Goal: Task Accomplishment & Management: Use online tool/utility

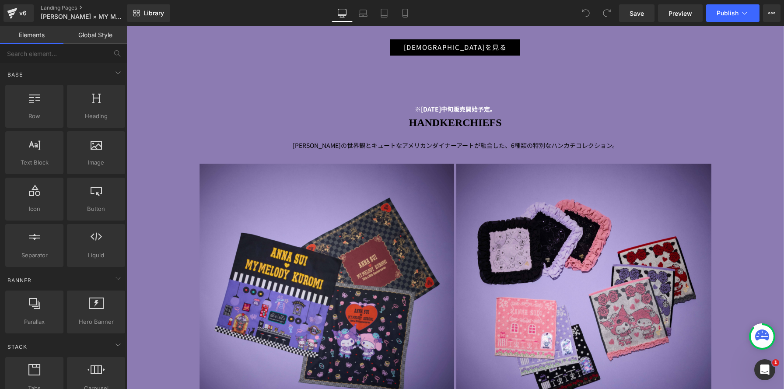
scroll to position [3035, 0]
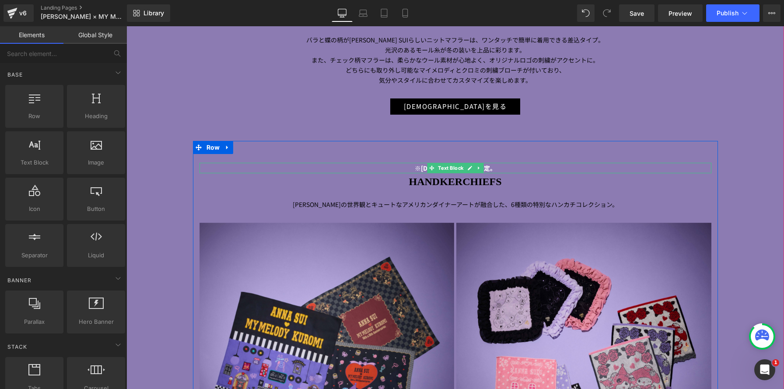
click at [444, 170] on span "Text Block" at bounding box center [450, 168] width 29 height 11
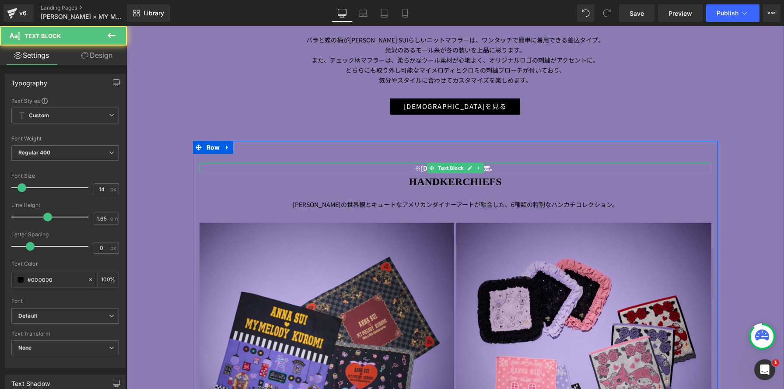
click at [417, 167] on strong "※[DATE]中旬販売開始予定。" at bounding box center [455, 168] width 81 height 9
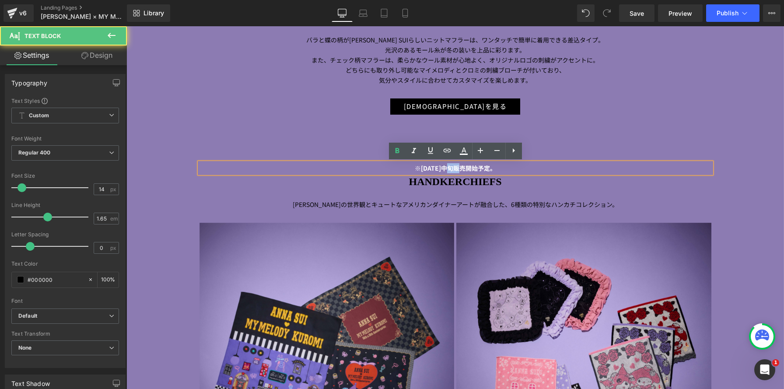
drag, startPoint x: 450, startPoint y: 168, endPoint x: 459, endPoint y: 168, distance: 9.2
click at [459, 168] on strong "※[DATE]中旬販売開始予定。" at bounding box center [455, 168] width 81 height 9
drag, startPoint x: 505, startPoint y: 170, endPoint x: 376, endPoint y: 167, distance: 128.7
click at [376, 167] on p "※[DATE]販売開始予定。" at bounding box center [456, 168] width 512 height 10
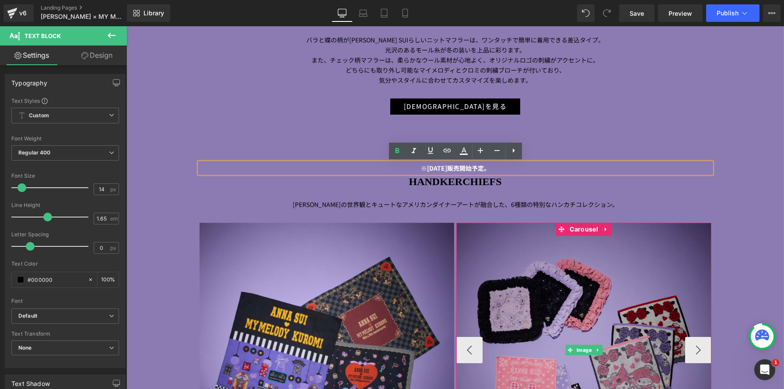
copy strong "※[DATE]販売開始予定。"
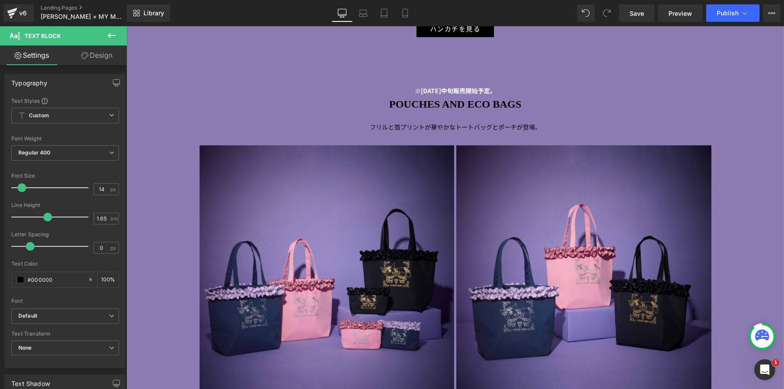
scroll to position [3581, 0]
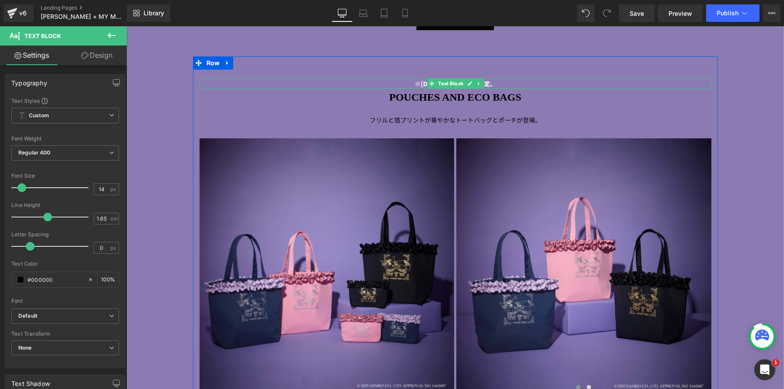
click at [390, 85] on p "※[DATE]中旬販売開始予定。" at bounding box center [456, 84] width 512 height 10
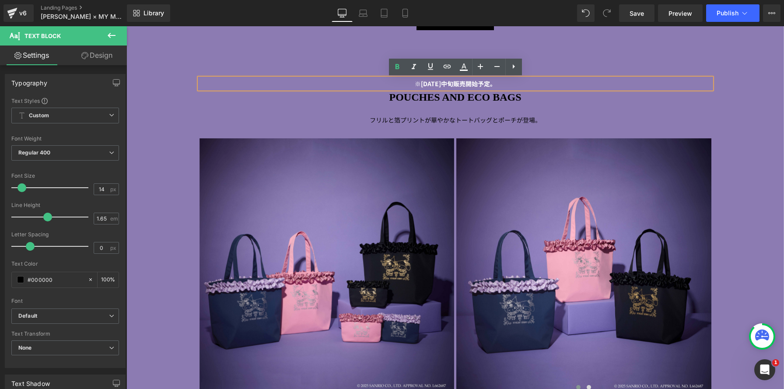
drag, startPoint x: 390, startPoint y: 84, endPoint x: 572, endPoint y: 83, distance: 182.0
click at [572, 83] on p "※[DATE]中旬販売開始予定。" at bounding box center [456, 84] width 512 height 10
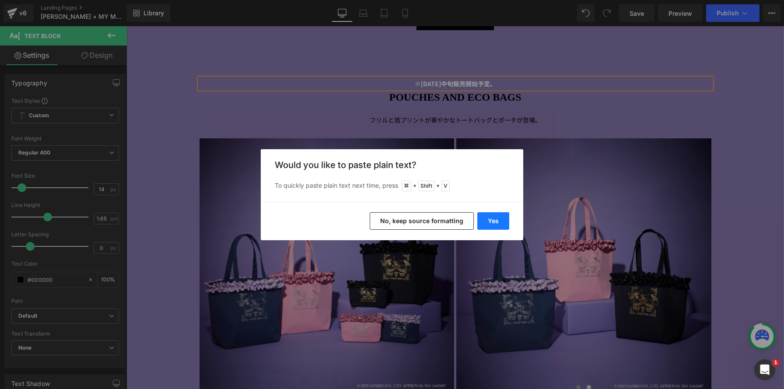
click at [491, 222] on button "Yes" at bounding box center [493, 221] width 32 height 18
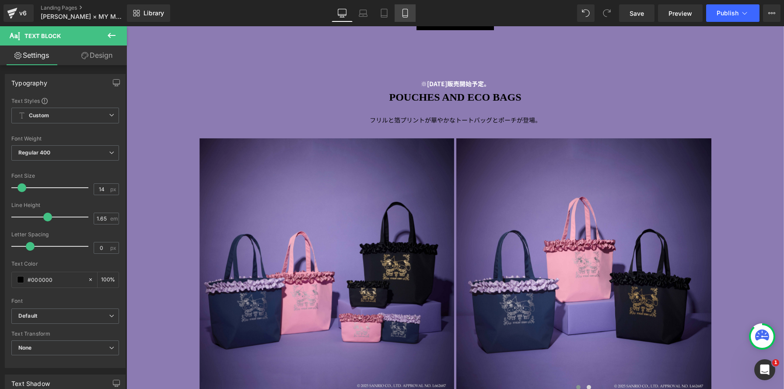
click at [406, 16] on icon at bounding box center [405, 16] width 5 height 0
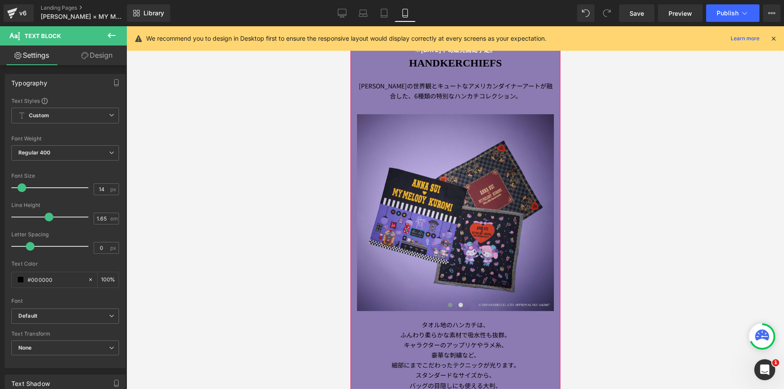
scroll to position [2724, 0]
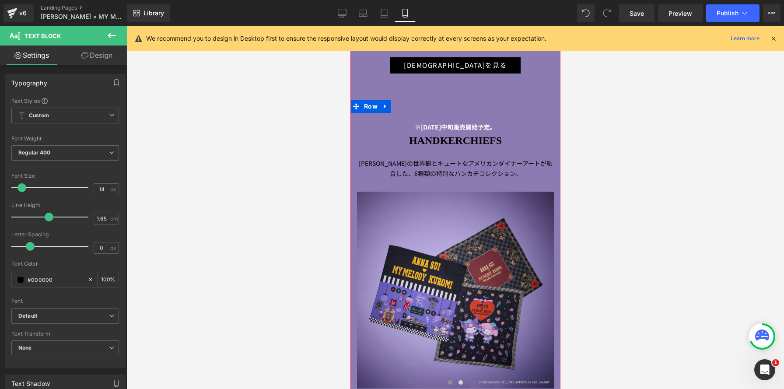
click at [404, 128] on p "※[DATE]中旬販売開始予定。" at bounding box center [455, 127] width 197 height 10
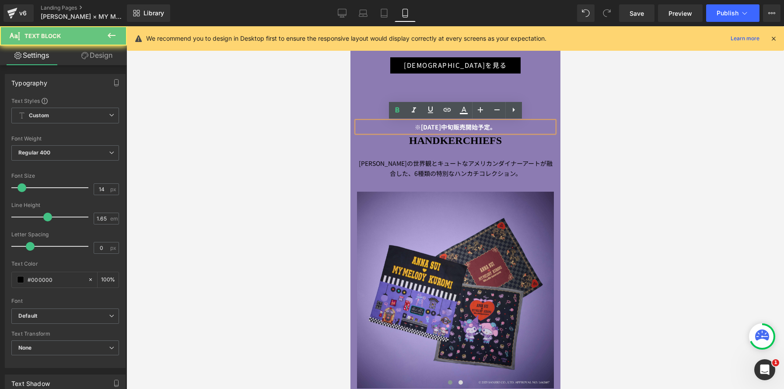
drag, startPoint x: 403, startPoint y: 129, endPoint x: 524, endPoint y: 132, distance: 121.2
click at [524, 132] on p "※[DATE]中旬販売開始予定。" at bounding box center [455, 127] width 197 height 10
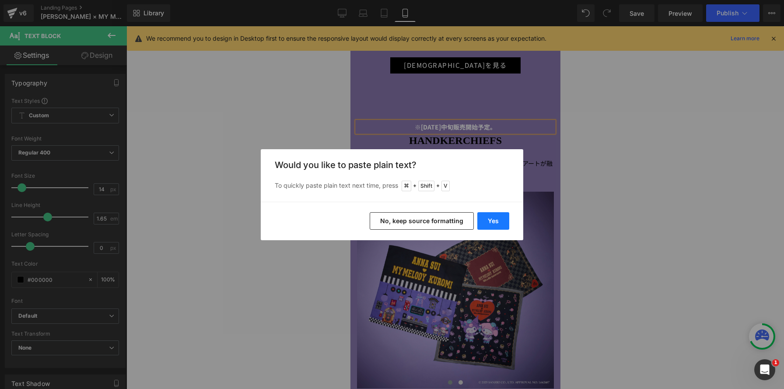
drag, startPoint x: 500, startPoint y: 214, endPoint x: 150, endPoint y: 187, distance: 351.0
click at [500, 214] on button "Yes" at bounding box center [493, 221] width 32 height 18
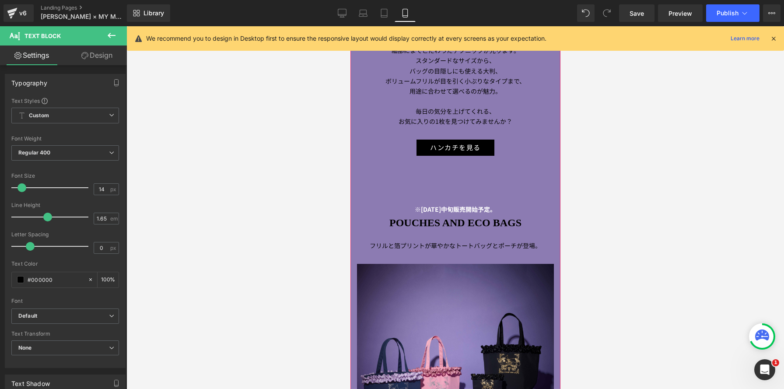
scroll to position [3130, 0]
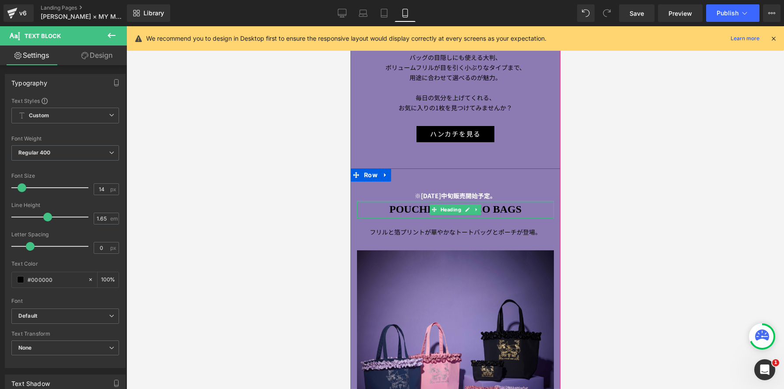
click at [414, 194] on strong "※[DATE]中旬販売開始予定。" at bounding box center [454, 195] width 81 height 9
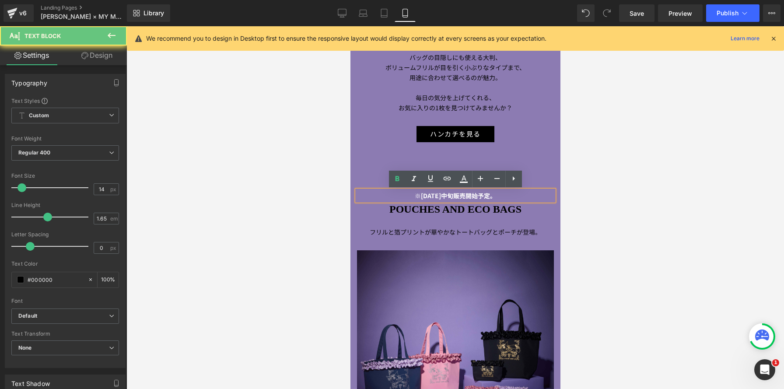
drag, startPoint x: 402, startPoint y: 195, endPoint x: 573, endPoint y: 195, distance: 171.1
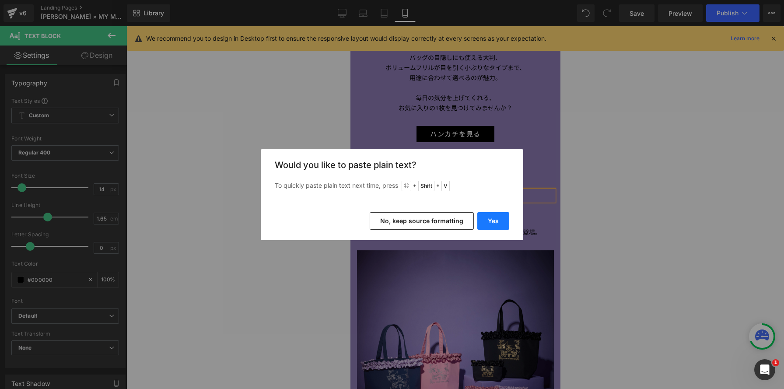
click at [498, 223] on button "Yes" at bounding box center [493, 221] width 32 height 18
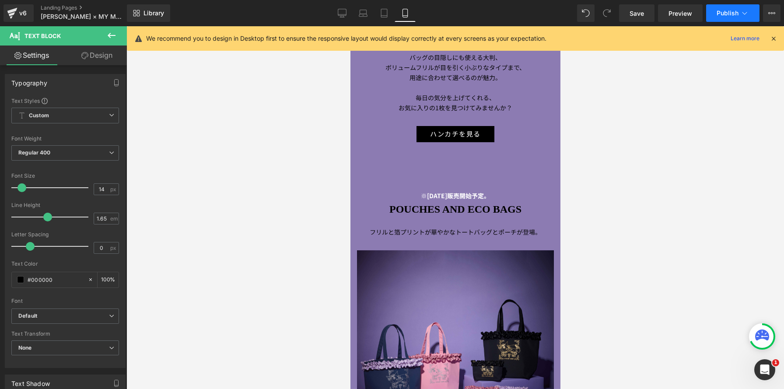
click at [736, 14] on span "Publish" at bounding box center [728, 13] width 22 height 7
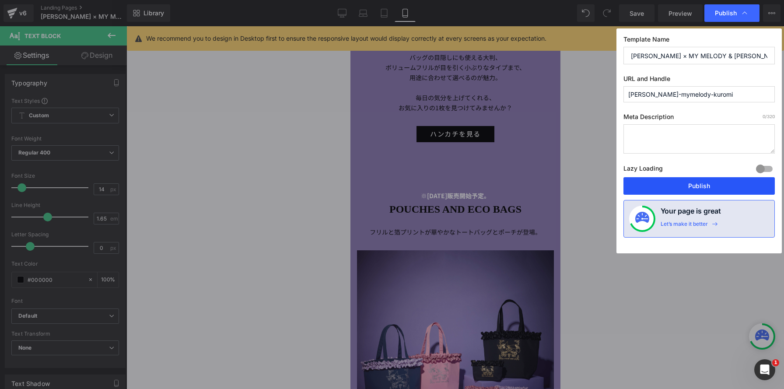
click at [664, 185] on button "Publish" at bounding box center [698, 186] width 151 height 18
